Goal: Transaction & Acquisition: Obtain resource

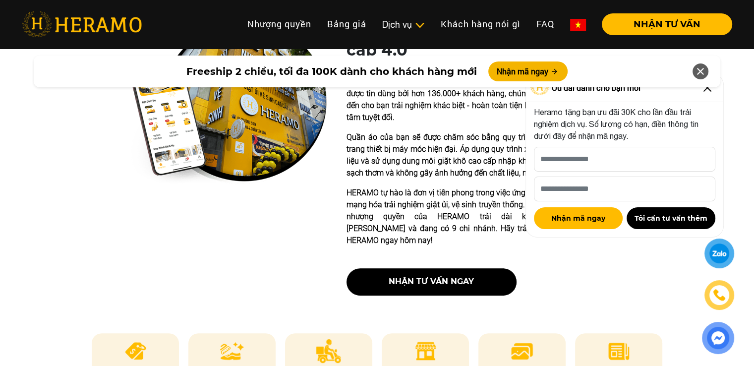
scroll to position [347, 0]
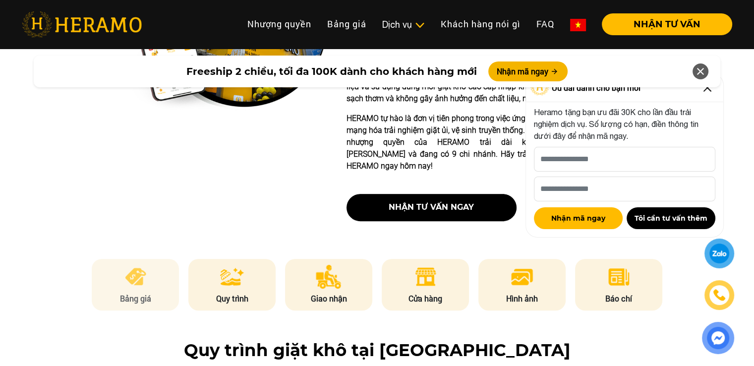
click at [139, 268] on li "Bảng giá" at bounding box center [135, 285] width 87 height 52
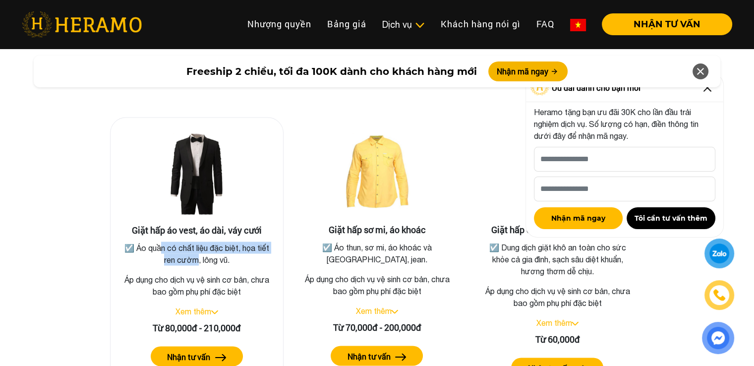
drag, startPoint x: 159, startPoint y: 234, endPoint x: 194, endPoint y: 243, distance: 36.2
click at [194, 243] on p "☑️ Áo quần có chất liệu đặc biệt, họa tiết ren cườm, lông vũ." at bounding box center [197, 254] width 153 height 24
click at [194, 245] on p "☑️ Áo quần có chất liệu đặc biệt, họa tiết ren cườm, lông vũ." at bounding box center [197, 254] width 153 height 24
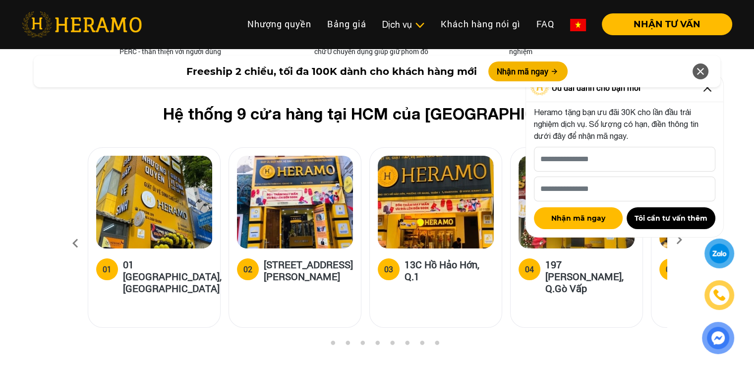
scroll to position [3762, 0]
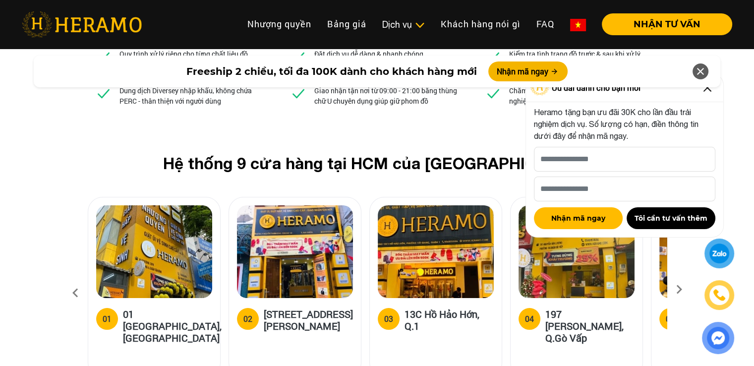
click at [288, 205] on img at bounding box center [295, 251] width 116 height 93
click at [581, 161] on input "[PERSON_NAME] xin tên của bạn nhé *" at bounding box center [625, 159] width 182 height 25
type input "****"
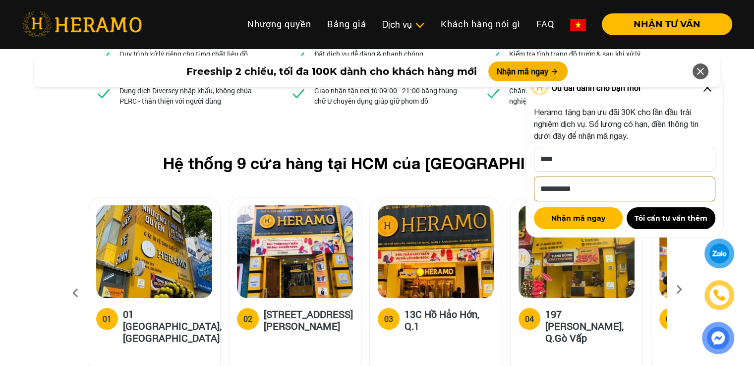
type input "**********"
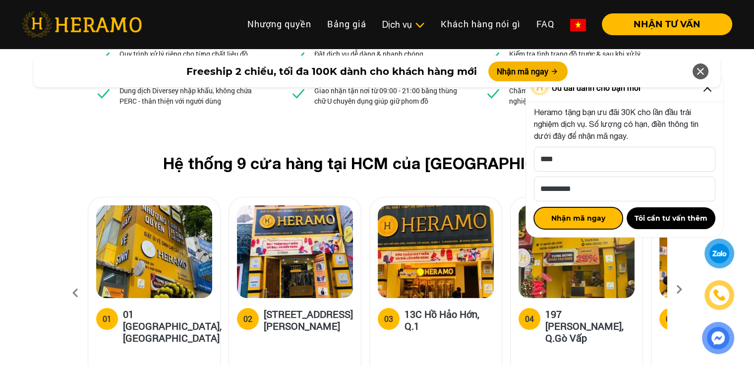
click at [583, 221] on button "Nhận mã ngay" at bounding box center [578, 218] width 89 height 22
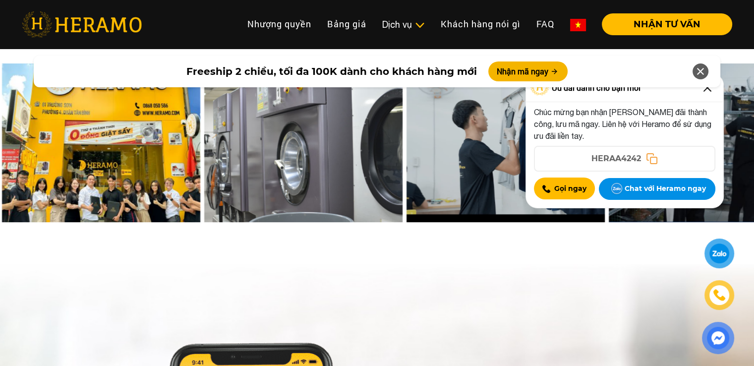
scroll to position [4308, 0]
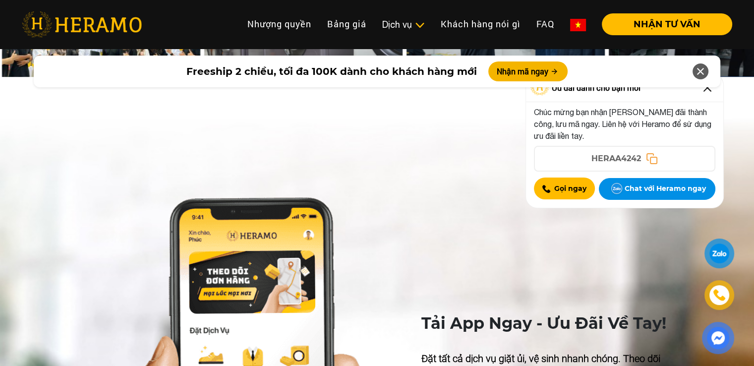
click at [594, 157] on span "HERAA4242" at bounding box center [617, 159] width 50 height 12
copy span "HERAA4242"
click at [644, 189] on button "Chat với Heramo ngay" at bounding box center [657, 189] width 117 height 22
